Goal: Find specific page/section

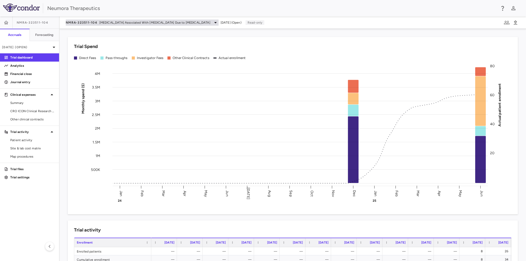
click at [214, 22] on icon at bounding box center [215, 22] width 3 height 1
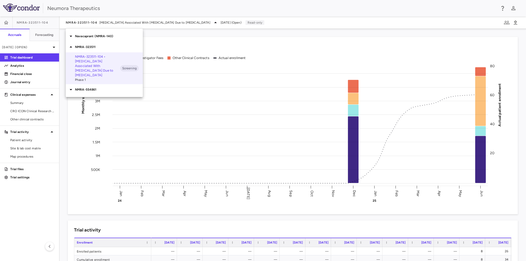
click at [103, 37] on p "Navacaprant (NMRA-140)" at bounding box center [109, 36] width 68 height 5
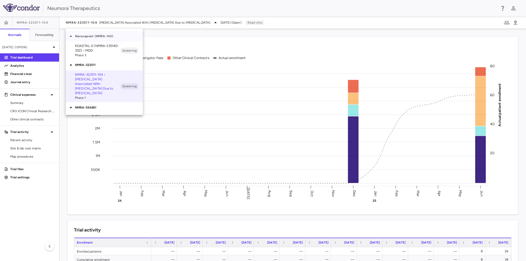
click at [103, 37] on p "Navacaprant (NMRA-140)" at bounding box center [109, 36] width 68 height 5
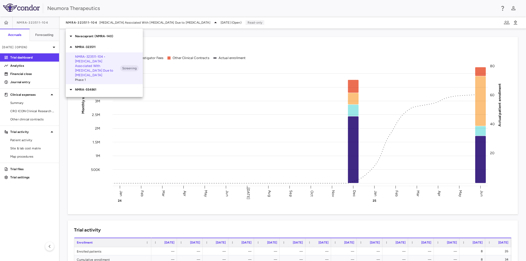
click at [93, 87] on p "NMRA-554861" at bounding box center [109, 89] width 68 height 5
